Goal: Task Accomplishment & Management: Manage account settings

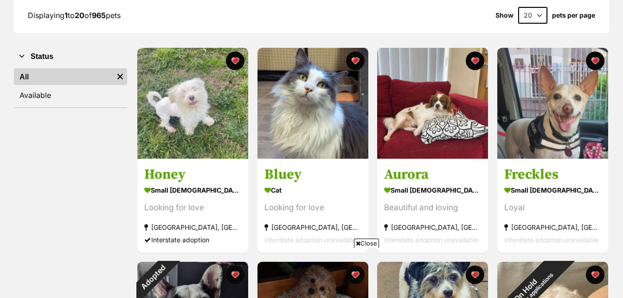
scroll to position [129, 0]
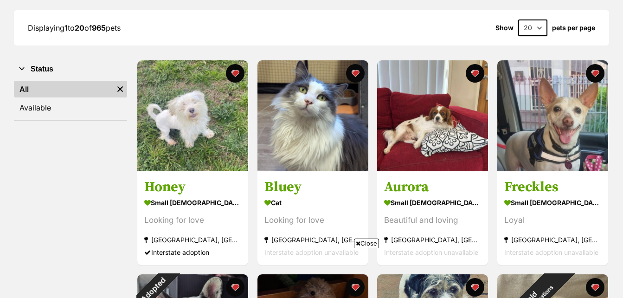
click at [542, 32] on select "20 40 60" at bounding box center [532, 27] width 29 height 17
select select "60"
click at [518, 19] on select "20 40 60" at bounding box center [532, 27] width 29 height 17
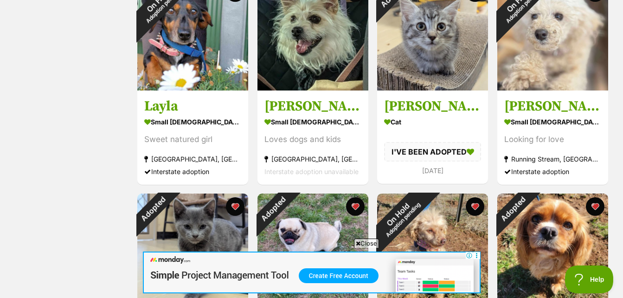
click at [372, 242] on span "Close" at bounding box center [366, 243] width 25 height 9
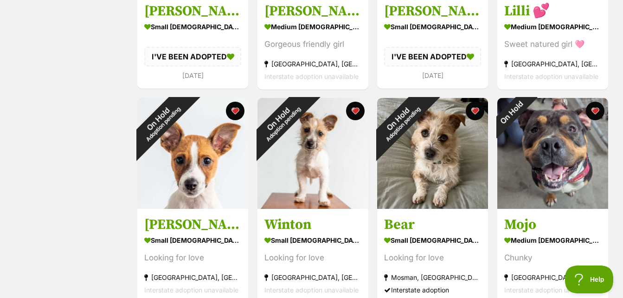
scroll to position [2845, 0]
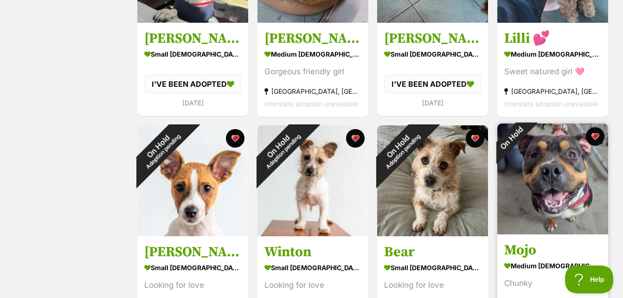
click at [546, 193] on img at bounding box center [553, 178] width 111 height 111
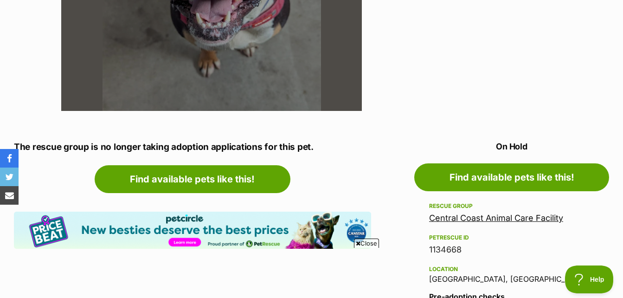
click at [473, 215] on link "Central Coast Animal Care Facility" at bounding box center [496, 218] width 134 height 10
